Goal: Check status: Check status

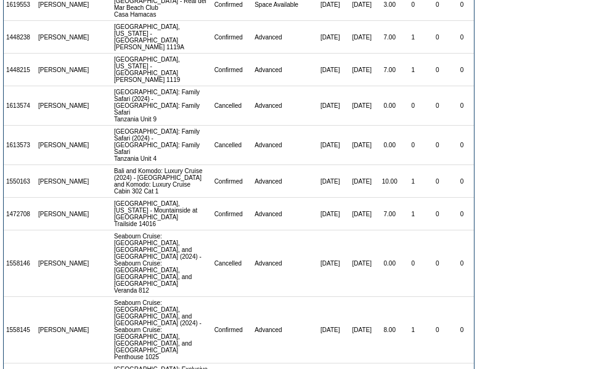
scroll to position [234, 0]
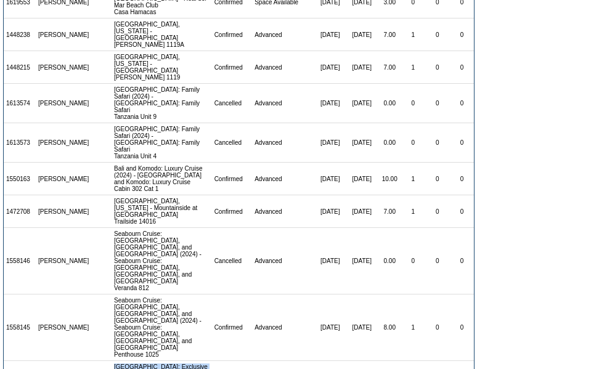
drag, startPoint x: 107, startPoint y: 284, endPoint x: 160, endPoint y: 306, distance: 57.5
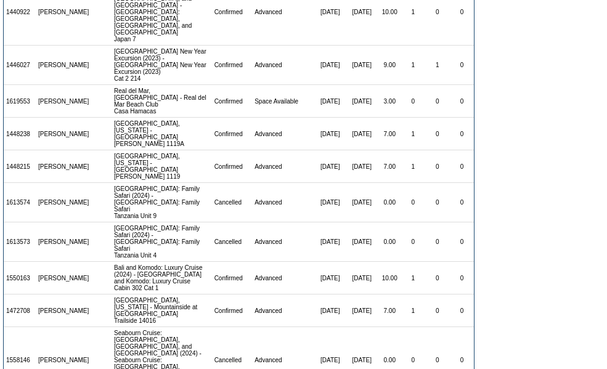
scroll to position [0, 0]
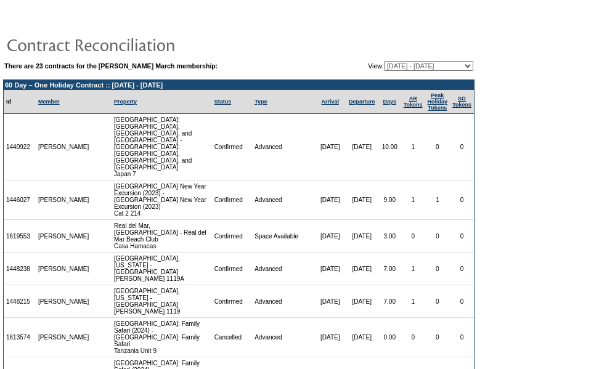
click at [421, 57] on table "There are 23 contracts for the [PERSON_NAME] March membership: View: [DATE] - […" at bounding box center [239, 340] width 478 height 667
click at [414, 65] on select "[DATE] - [DATE] [DATE] - [DATE] [DATE] - [DATE] [DATE] - [DATE] [DATE] - [DATE]…" at bounding box center [428, 66] width 89 height 10
select select "107788"
click at [384, 62] on select "[DATE] - [DATE] [DATE] - [DATE] [DATE] - [DATE] [DATE] - [DATE] [DATE] - [DATE]…" at bounding box center [428, 66] width 89 height 10
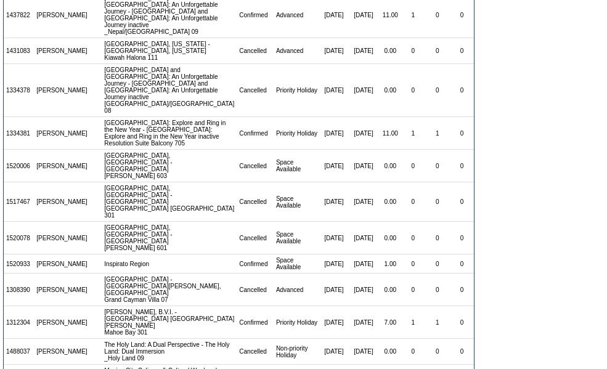
scroll to position [123, 0]
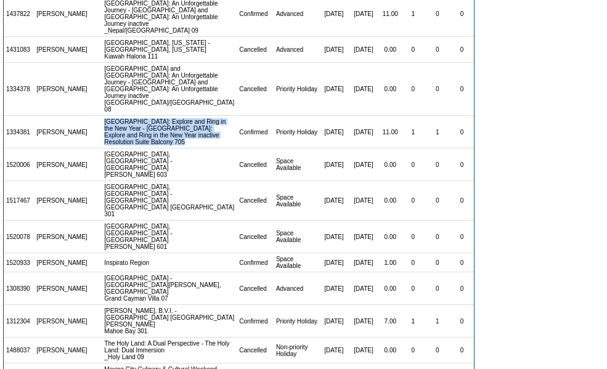
drag, startPoint x: 107, startPoint y: 135, endPoint x: 133, endPoint y: 179, distance: 50.9
click at [133, 149] on td "Antarctica: Explore and Ring in the New Year - Antarctica: Explore and Ring in …" at bounding box center [169, 132] width 135 height 33
copy td "Antarctica: Explore and Ring in the New Year - Antarctica: Explore and Ring in …"
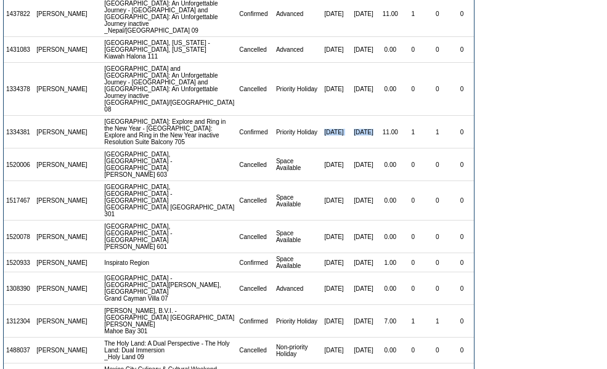
drag, startPoint x: 300, startPoint y: 161, endPoint x: 361, endPoint y: 160, distance: 61.7
click at [361, 149] on tr "1334381 Carol March Antarctica: Explore and Ring in the New Year - Antarctica: …" at bounding box center [239, 132] width 470 height 33
copy tr "12/29/22 1/9/23"
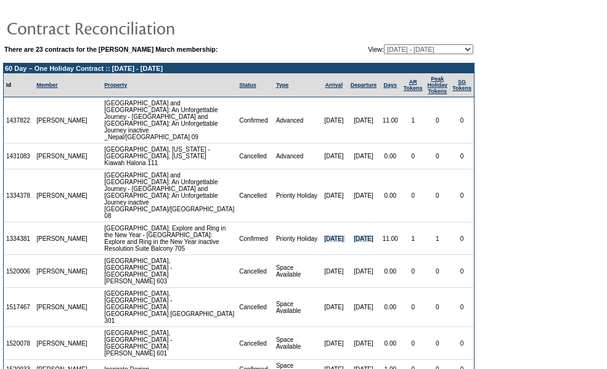
scroll to position [0, 0]
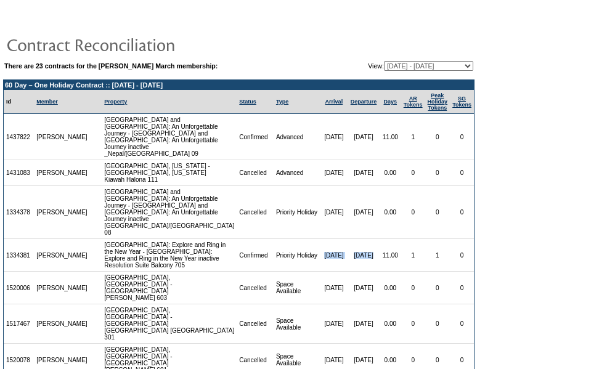
click at [384, 67] on select "[DATE] - [DATE] [DATE] - [DATE] [DATE] - [DATE] [DATE] - [DATE] [DATE] - [DATE]…" at bounding box center [428, 66] width 89 height 10
select select "118065"
click at [384, 62] on select "[DATE] - [DATE] [DATE] - [DATE] [DATE] - [DATE] [DATE] - [DATE] [DATE] - [DATE]…" at bounding box center [428, 66] width 89 height 10
